Goal: Information Seeking & Learning: Learn about a topic

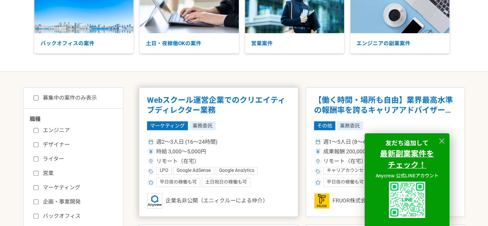
scroll to position [77, 0]
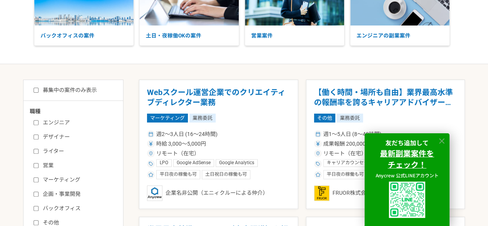
click at [442, 139] on icon at bounding box center [441, 140] width 5 height 5
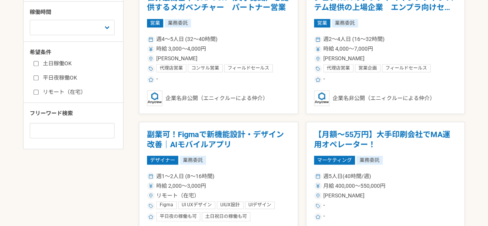
scroll to position [386, 0]
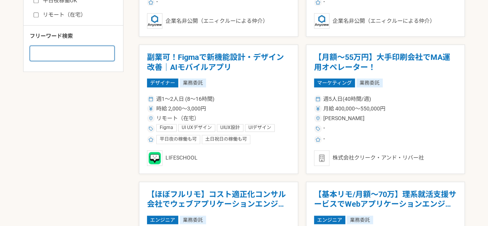
click at [79, 47] on input at bounding box center [72, 53] width 85 height 15
type input "o"
type input "お"
type input "講師"
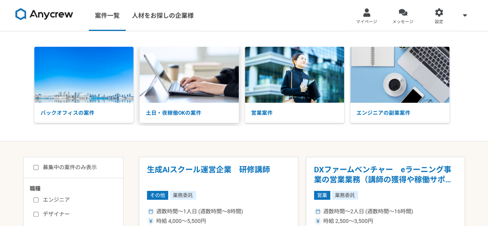
click at [205, 103] on p "土日・夜稼働OKの案件" at bounding box center [189, 113] width 99 height 20
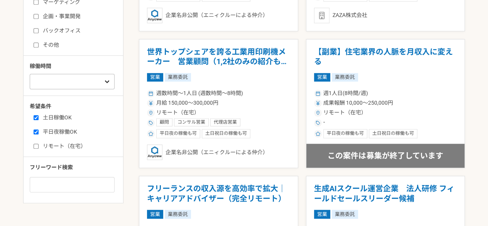
scroll to position [270, 0]
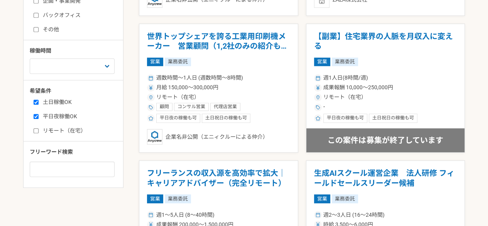
click at [61, 127] on label "リモート（在宅）" at bounding box center [78, 131] width 89 height 8
click at [39, 128] on input "リモート（在宅）" at bounding box center [36, 130] width 5 height 5
checkbox input "true"
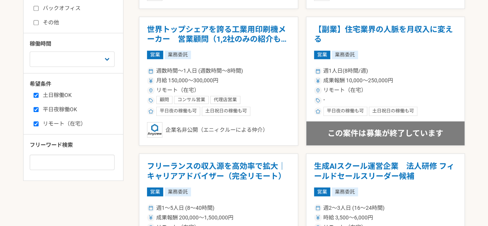
scroll to position [4, 0]
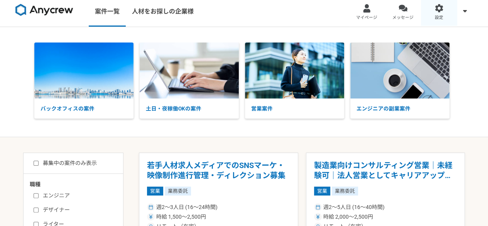
click at [441, 12] on link "設定" at bounding box center [439, 11] width 36 height 31
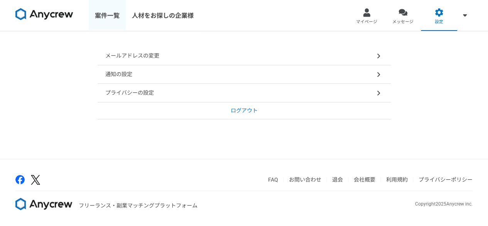
click at [110, 19] on link "案件一覧" at bounding box center [107, 15] width 37 height 31
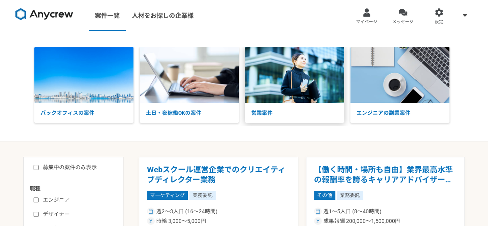
scroll to position [77, 0]
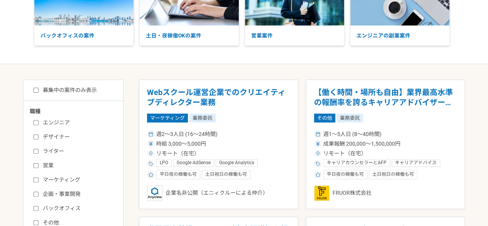
click at [62, 87] on label "募集中の案件のみ表示" at bounding box center [65, 90] width 63 height 8
click at [39, 88] on input "募集中の案件のみ表示" at bounding box center [36, 90] width 5 height 5
checkbox input "true"
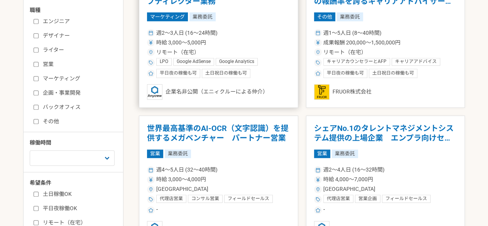
scroll to position [193, 0]
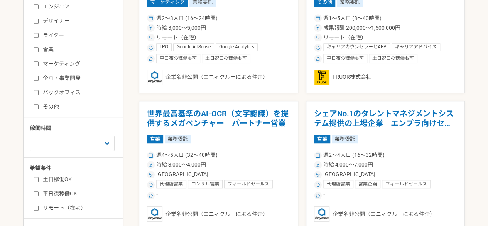
click at [61, 95] on label "バックオフィス" at bounding box center [78, 92] width 89 height 8
click at [39, 95] on input "バックオフィス" at bounding box center [36, 92] width 5 height 5
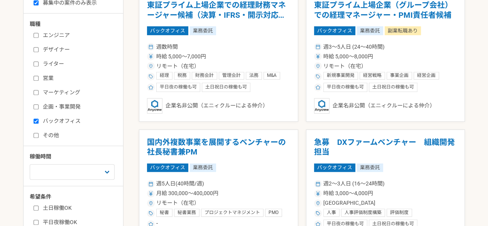
scroll to position [137, 0]
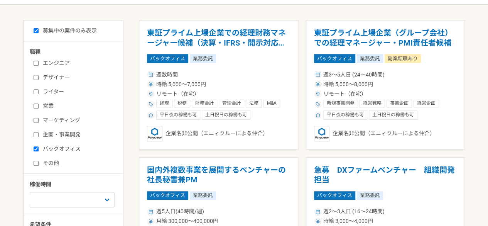
click at [71, 146] on label "バックオフィス" at bounding box center [78, 149] width 89 height 8
click at [39, 146] on input "バックオフィス" at bounding box center [36, 148] width 5 height 5
checkbox input "false"
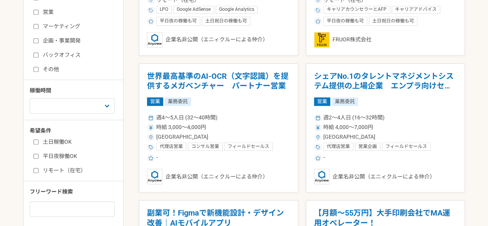
scroll to position [291, 0]
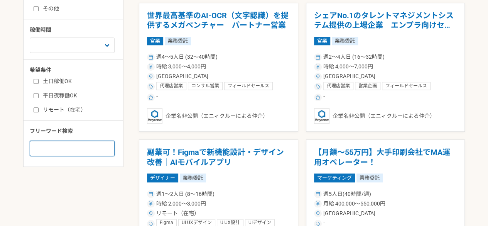
click at [79, 148] on input at bounding box center [72, 147] width 85 height 15
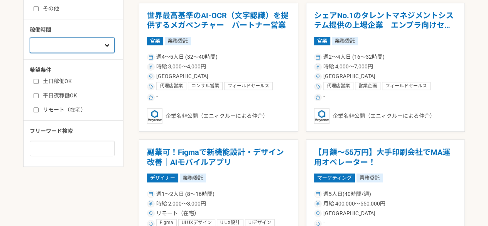
click at [83, 43] on select "週1人日（8時間）以下 週2人日（16時間）以下 週3人日（24時間）以下 週4人日（32時間）以下 週5人日（40時間）以下" at bounding box center [72, 44] width 85 height 15
drag, startPoint x: 2, startPoint y: 78, endPoint x: 19, endPoint y: 118, distance: 43.4
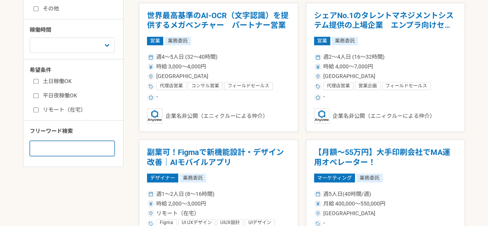
click at [52, 146] on input at bounding box center [72, 147] width 85 height 15
type input "講師"
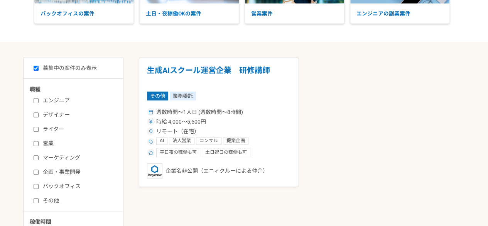
scroll to position [116, 0]
